Goal: Task Accomplishment & Management: Complete application form

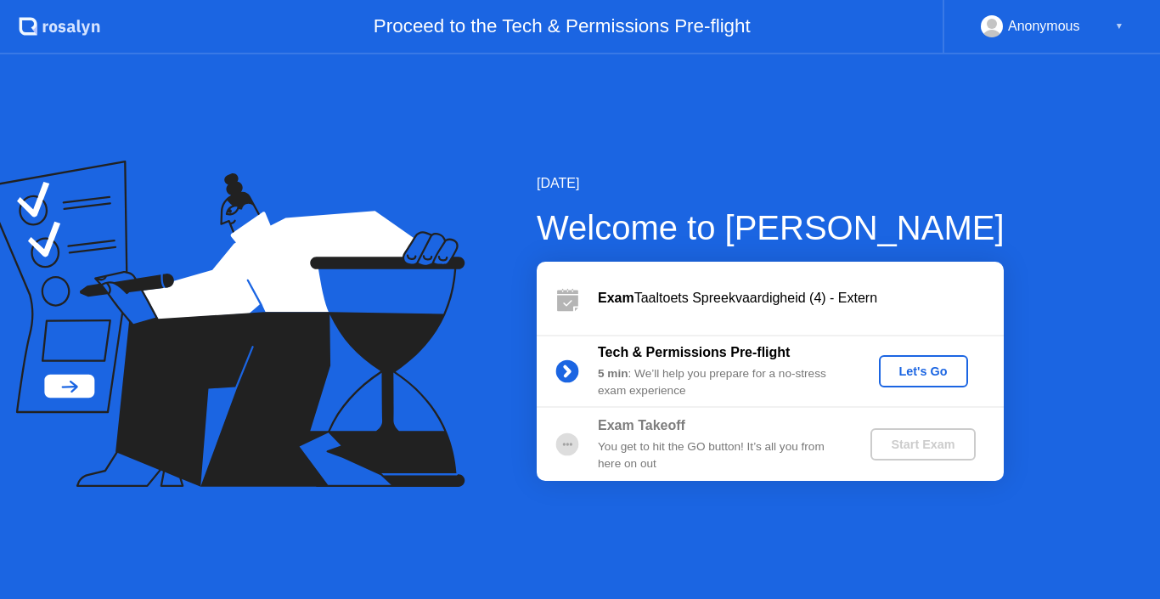
click at [926, 364] on div "Let's Go" at bounding box center [924, 371] width 76 height 14
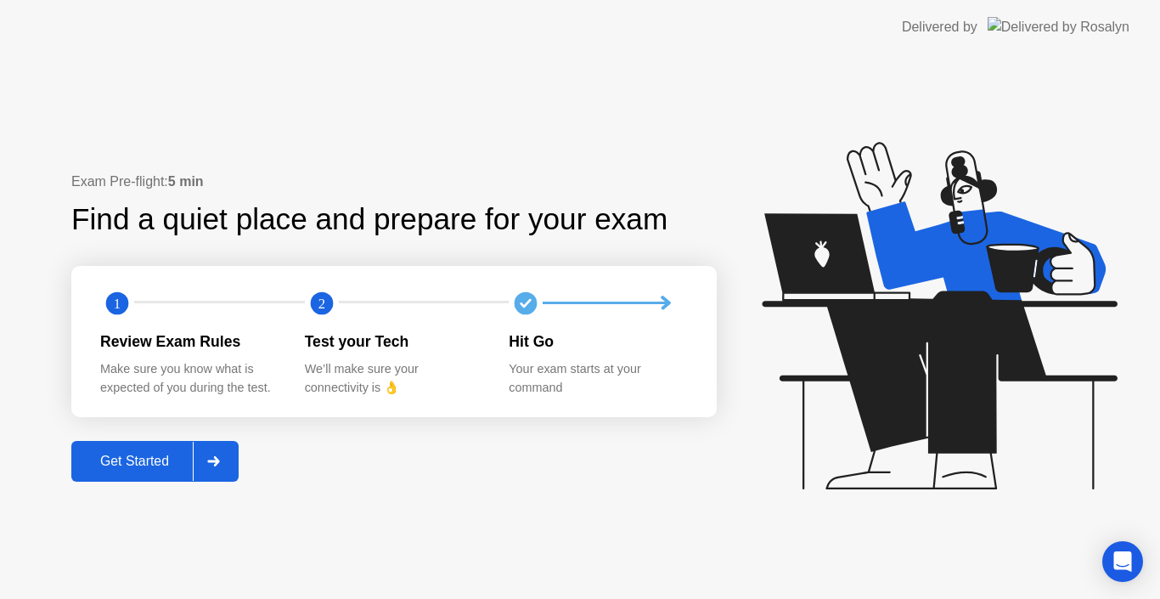
click at [176, 456] on div "Get Started" at bounding box center [134, 461] width 116 height 15
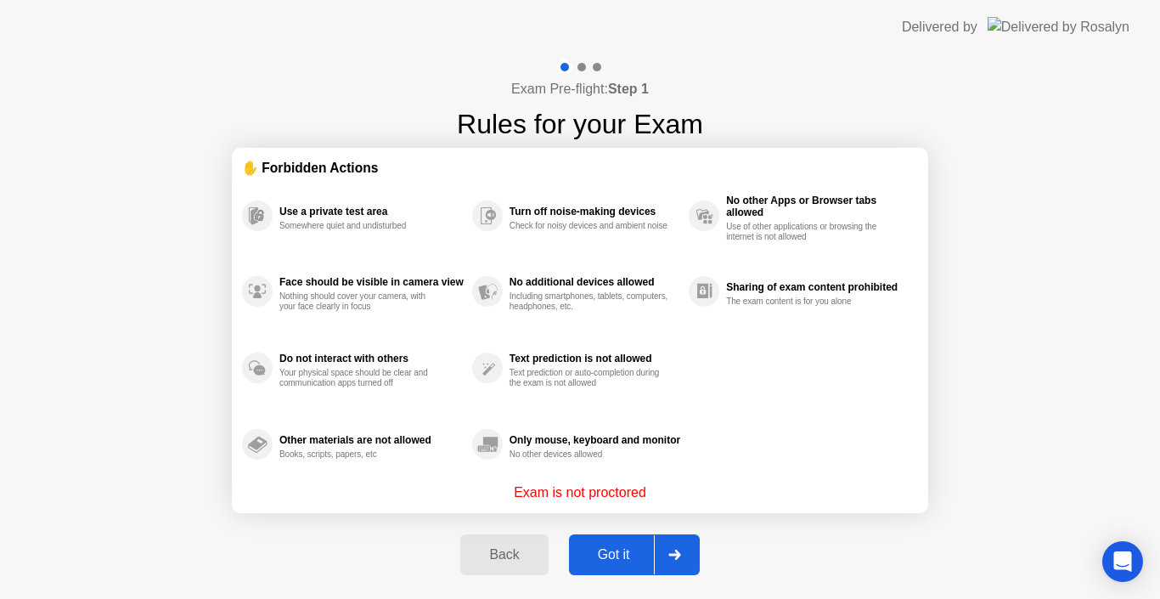
click at [616, 555] on div "Got it" at bounding box center [614, 554] width 80 height 15
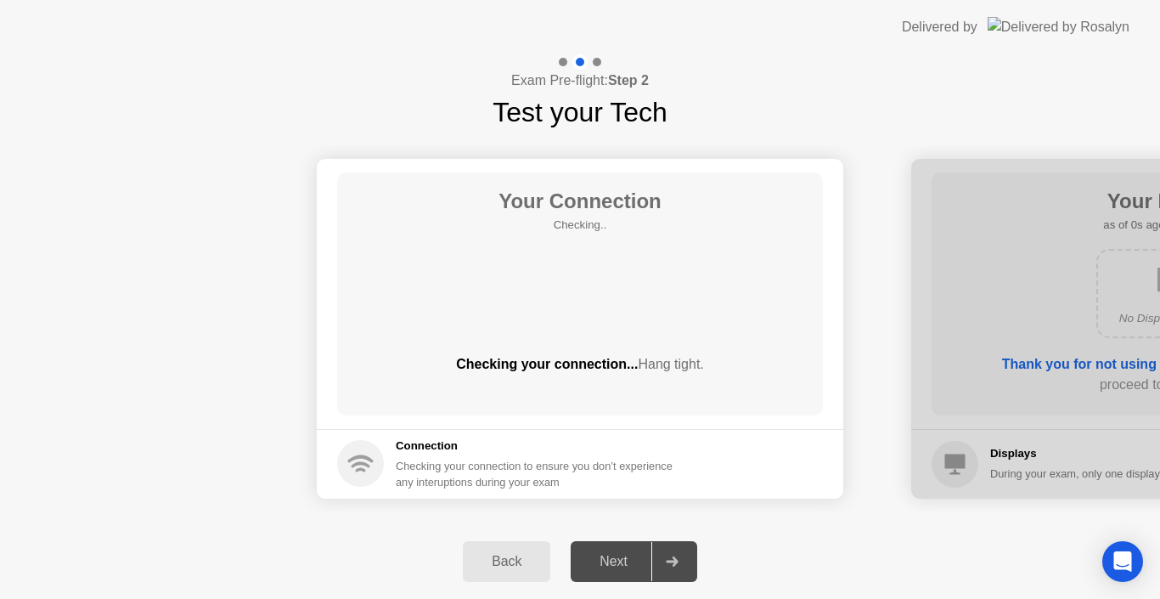
click at [628, 562] on div "Next" at bounding box center [614, 561] width 76 height 15
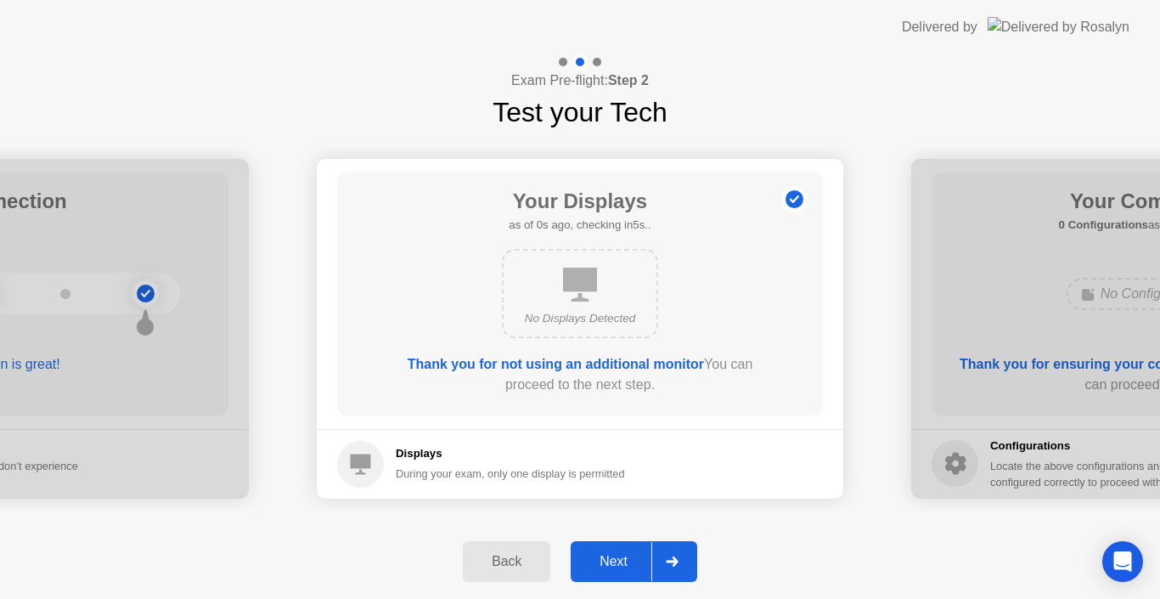
click at [628, 562] on div "Next" at bounding box center [614, 561] width 76 height 15
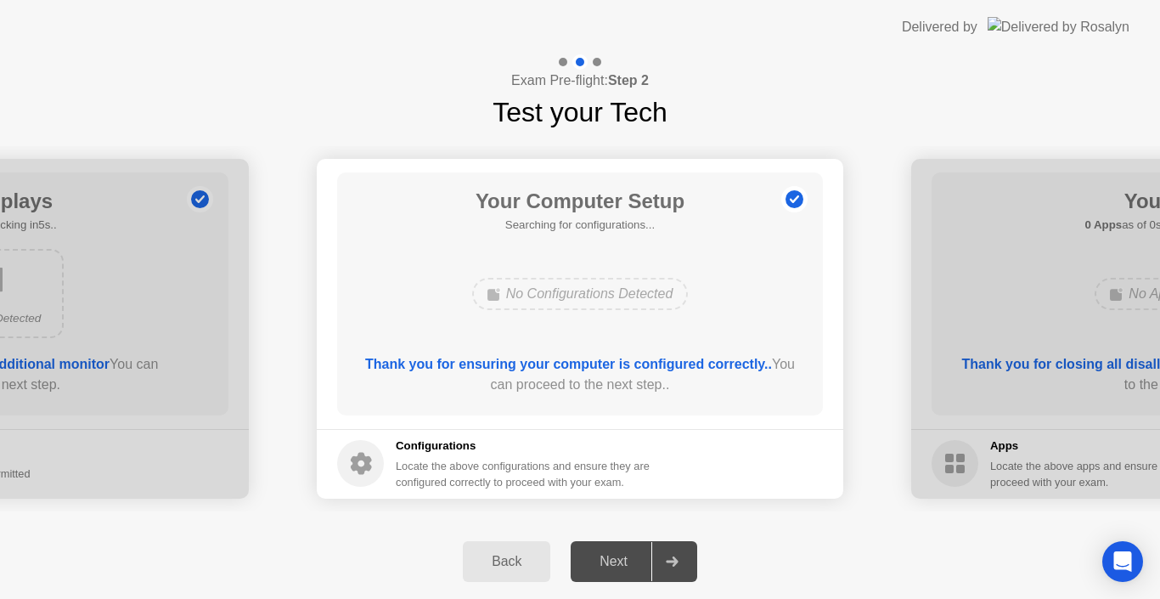
click at [628, 562] on div "Next" at bounding box center [614, 561] width 76 height 15
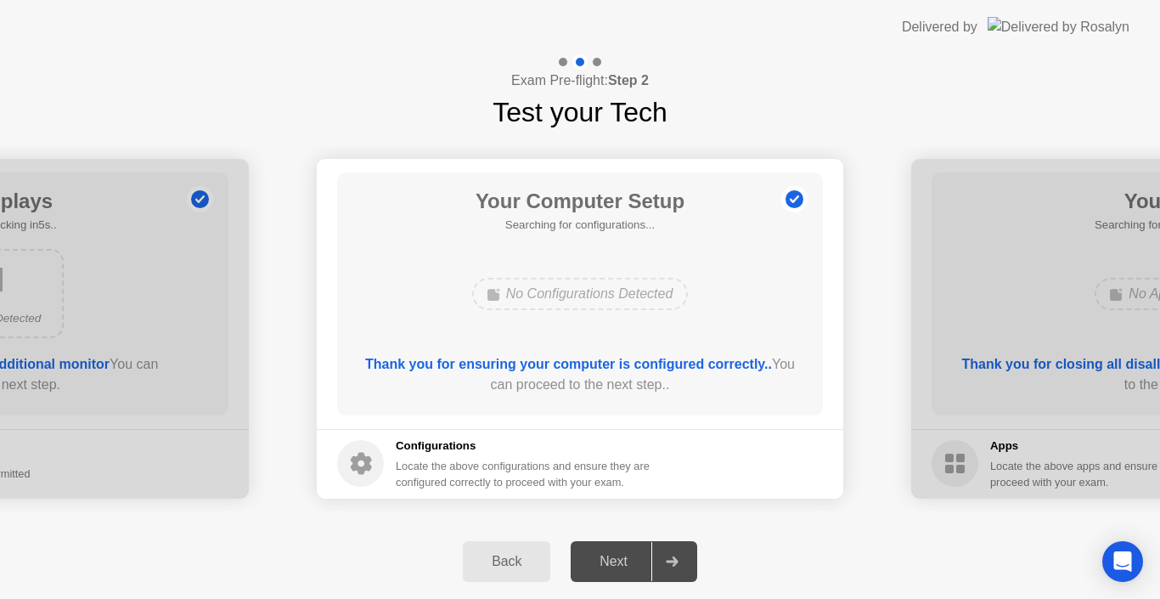
click at [628, 562] on div "Next" at bounding box center [614, 561] width 76 height 15
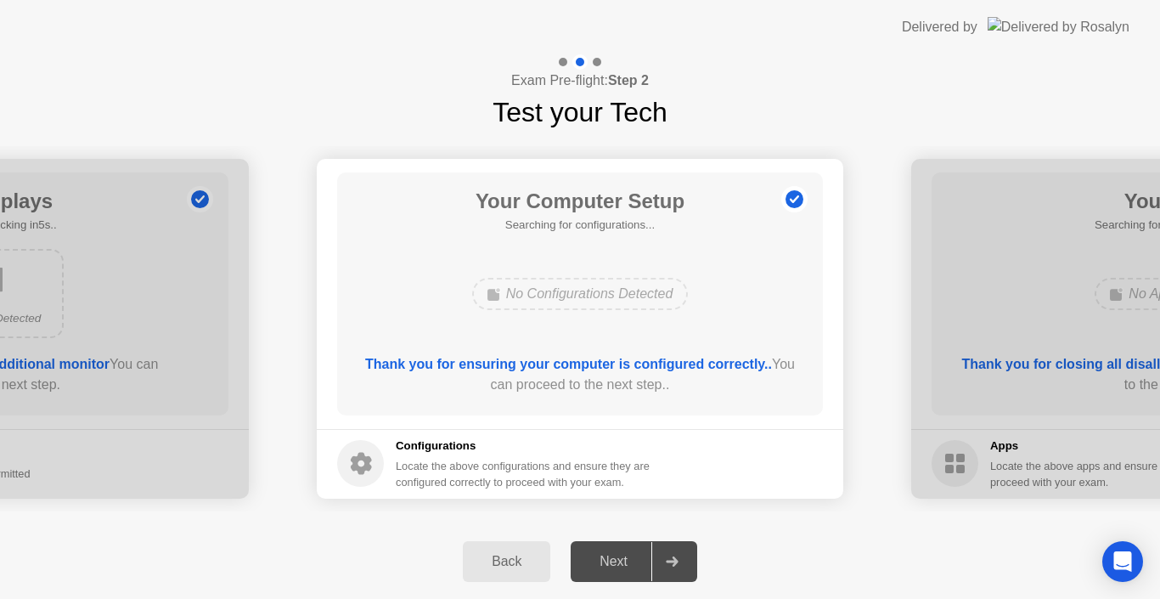
click at [628, 562] on div "Next" at bounding box center [614, 561] width 76 height 15
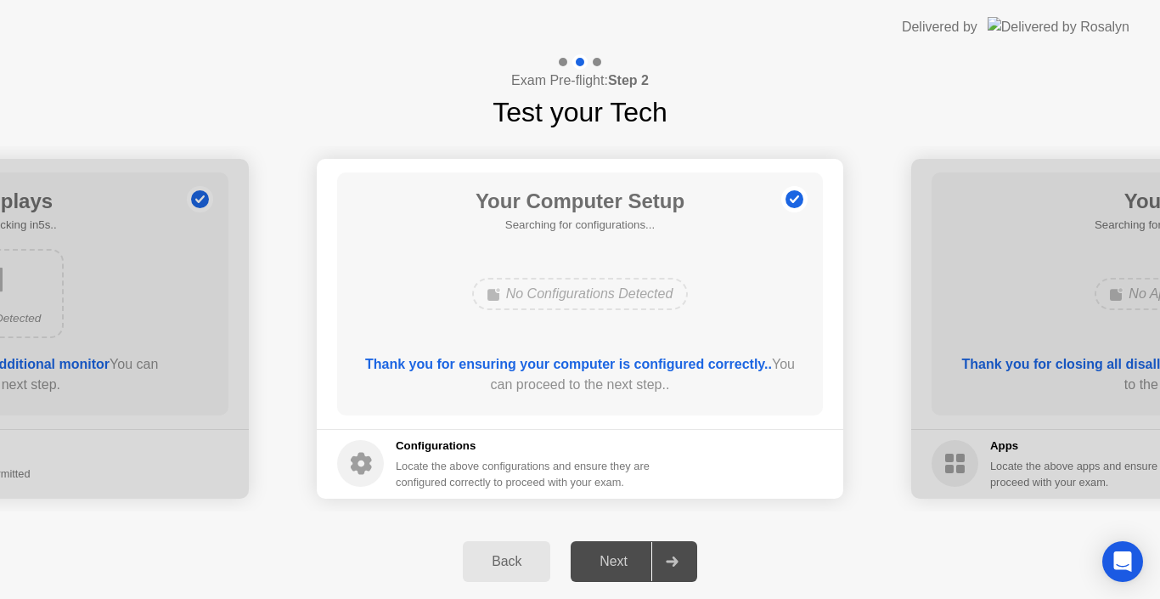
click at [628, 562] on div "Next" at bounding box center [614, 561] width 76 height 15
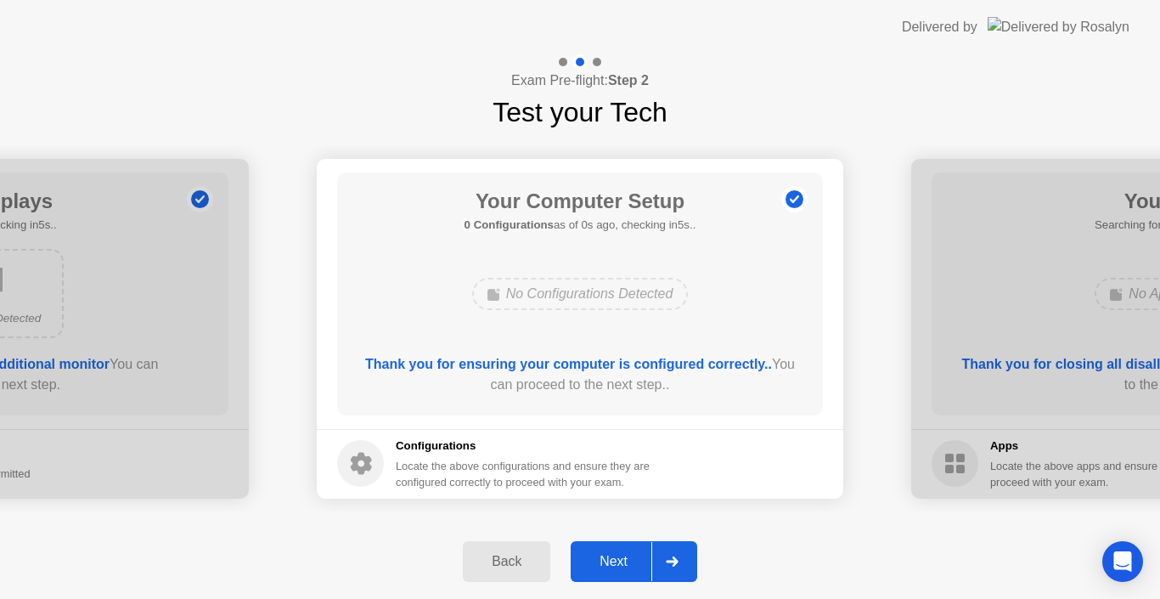
click at [628, 562] on div "Next" at bounding box center [614, 561] width 76 height 15
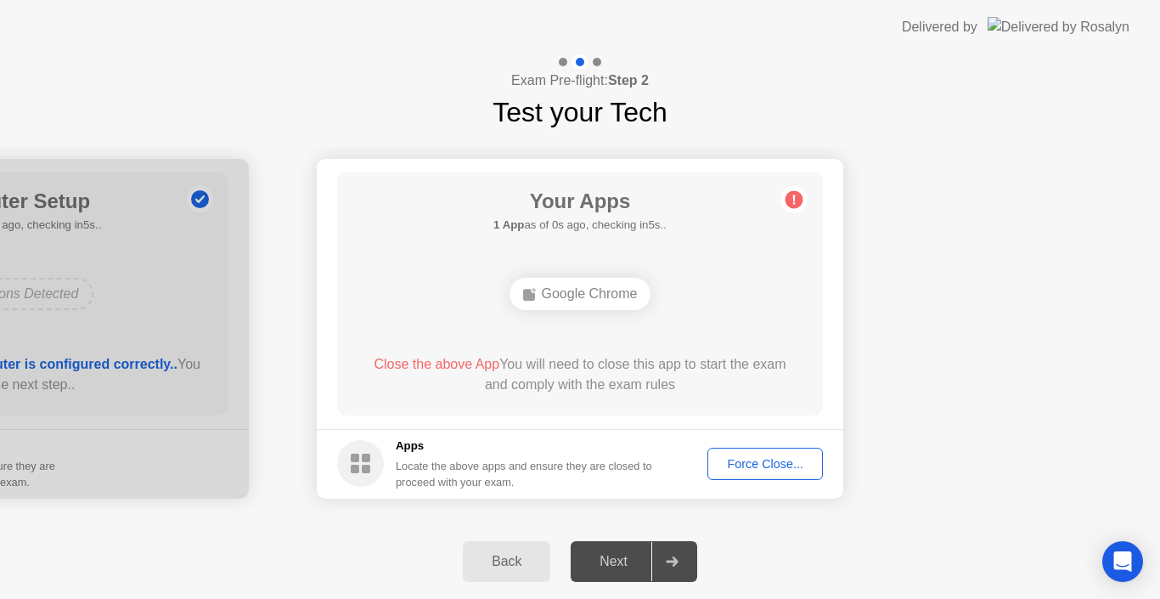
click at [757, 463] on div "Force Close..." at bounding box center [765, 464] width 104 height 14
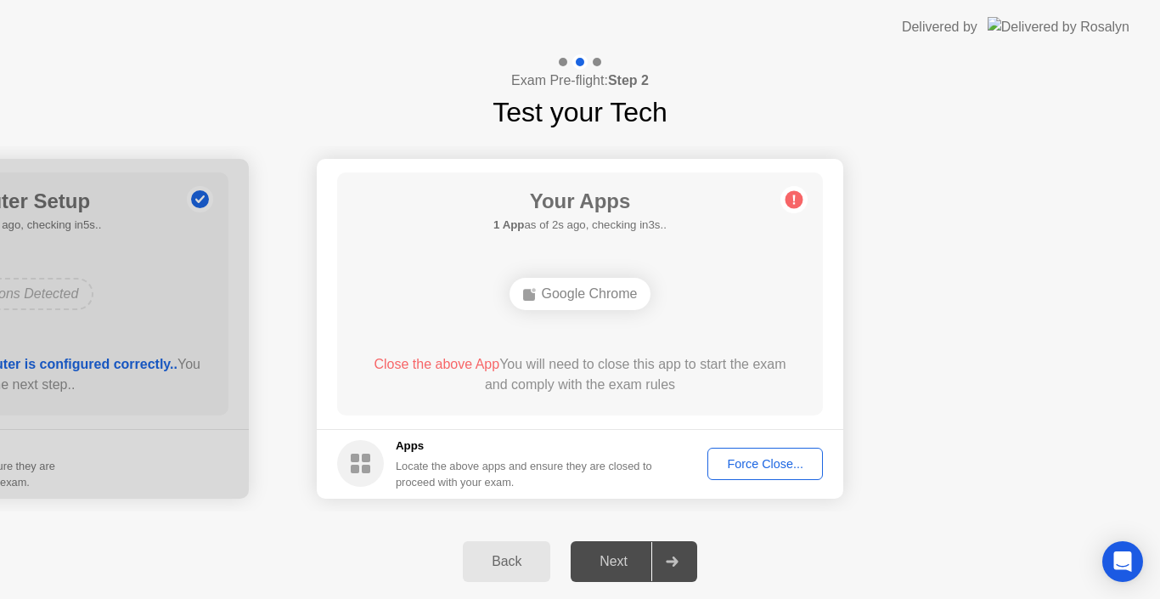
click at [764, 451] on button "Force Close..." at bounding box center [766, 464] width 116 height 32
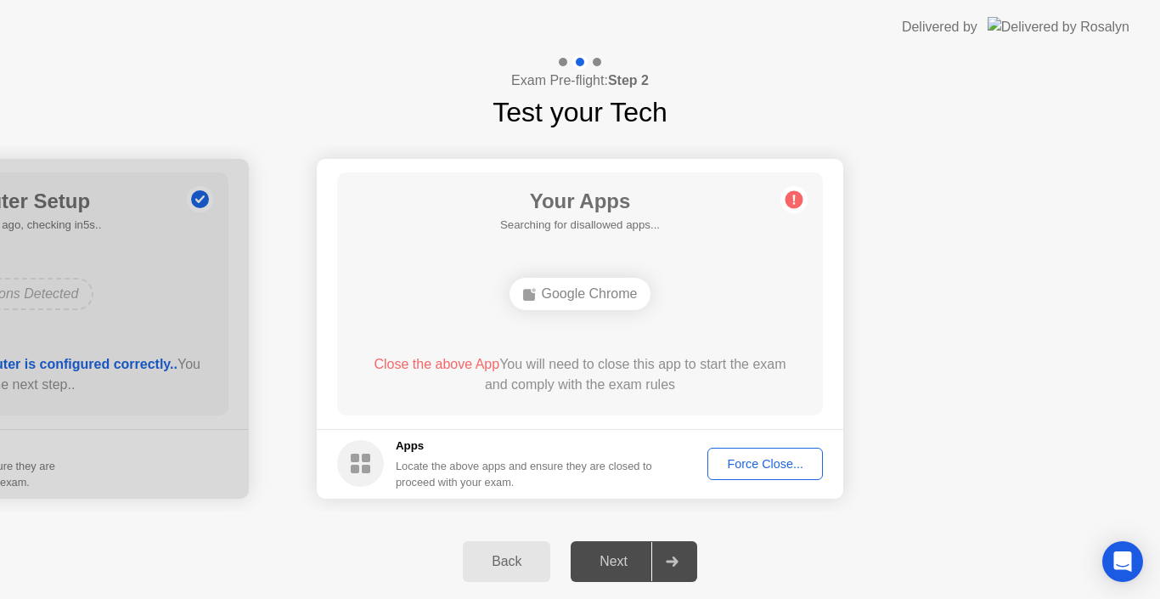
click at [724, 478] on button "Force Close..." at bounding box center [766, 464] width 116 height 32
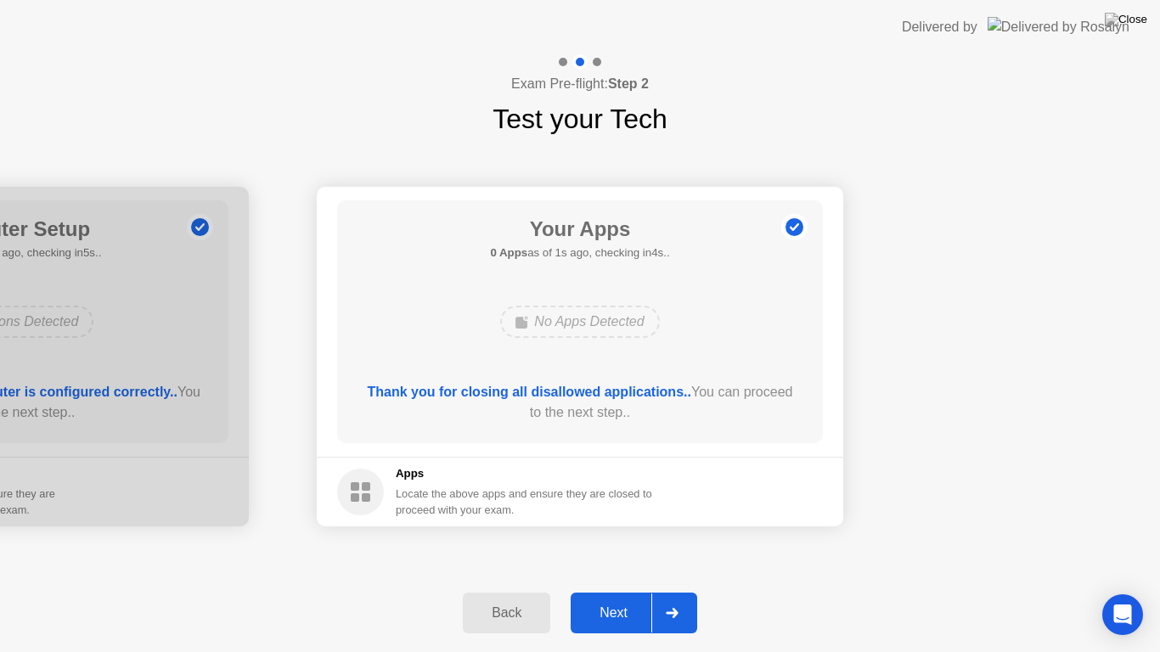
click at [625, 598] on div "Next" at bounding box center [614, 613] width 76 height 15
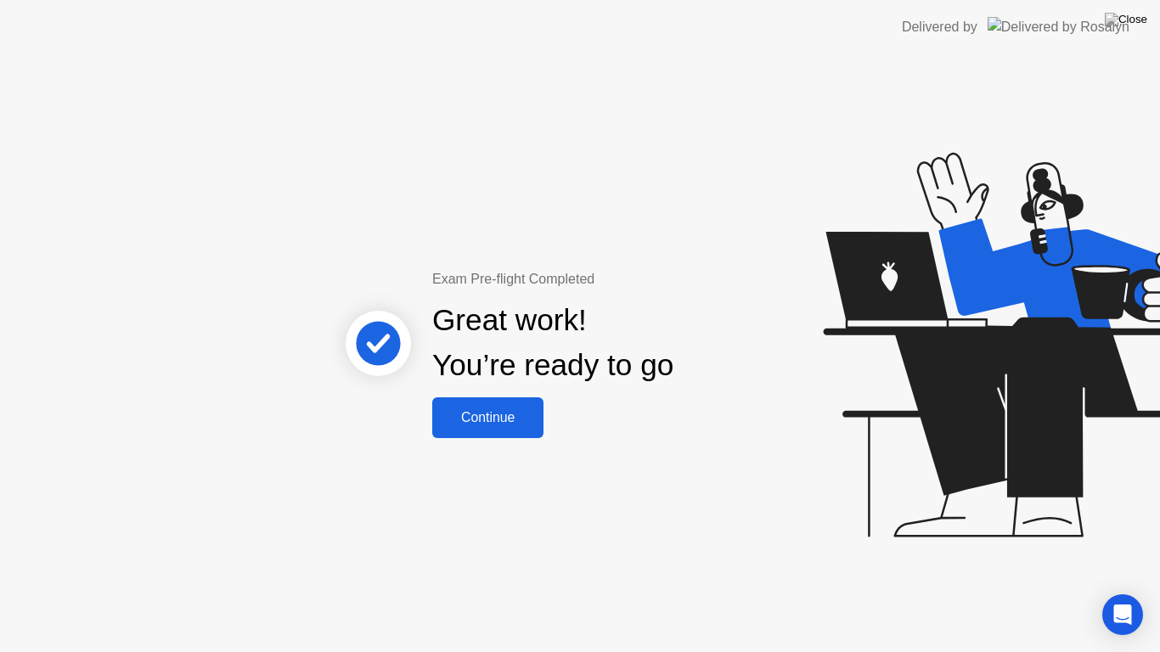
click at [484, 417] on div "Continue" at bounding box center [487, 417] width 101 height 15
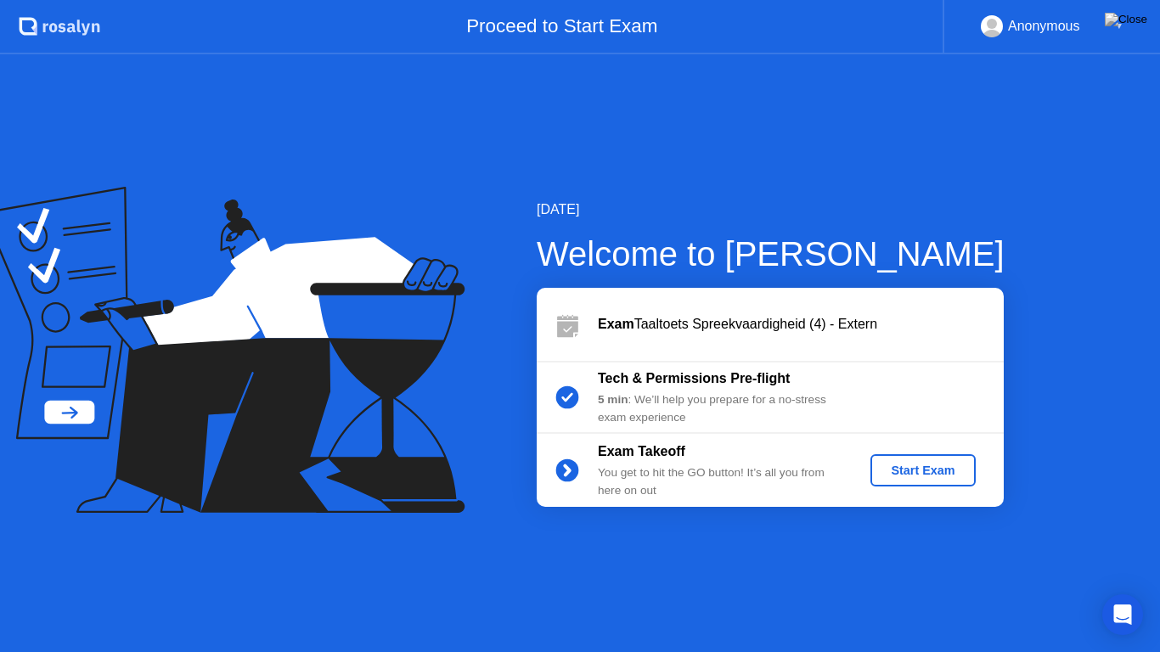
click at [914, 460] on button "Start Exam" at bounding box center [923, 470] width 104 height 32
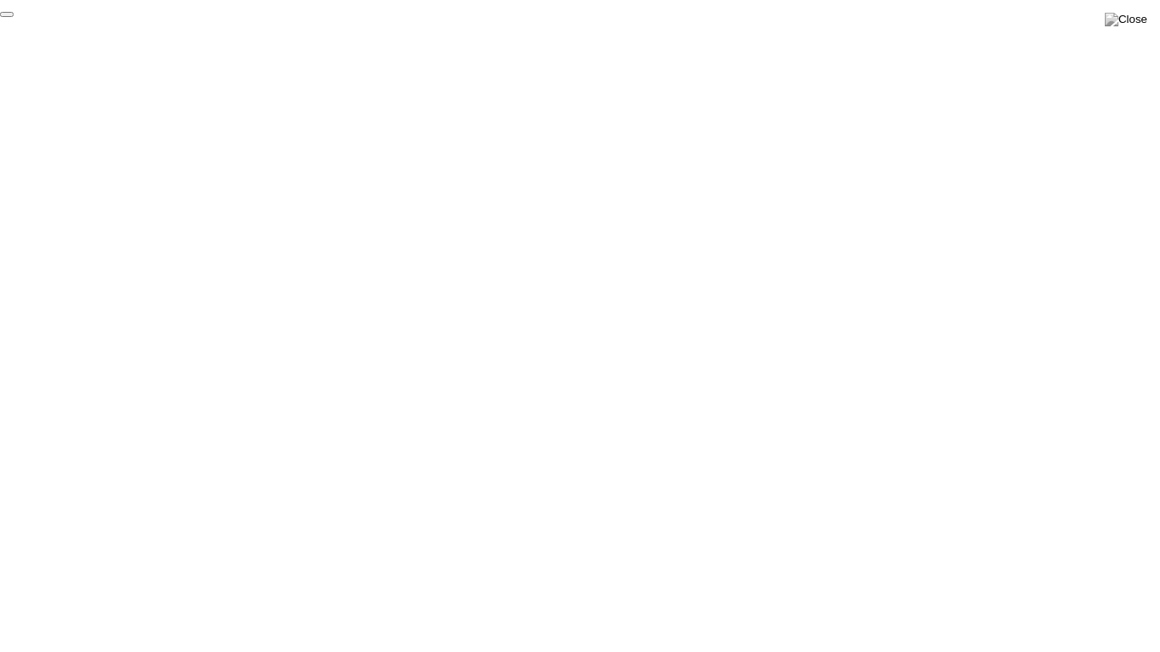
click div "End Proctoring Session"
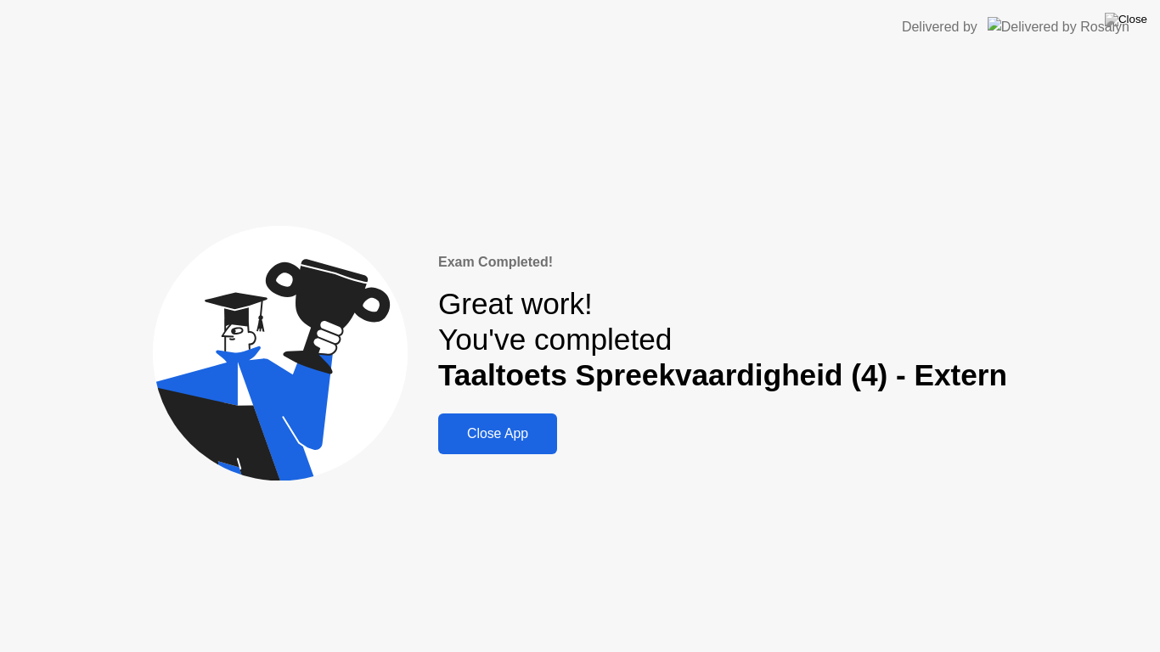
click at [533, 440] on div "Close App" at bounding box center [497, 433] width 109 height 15
